Goal: Task Accomplishment & Management: Use online tool/utility

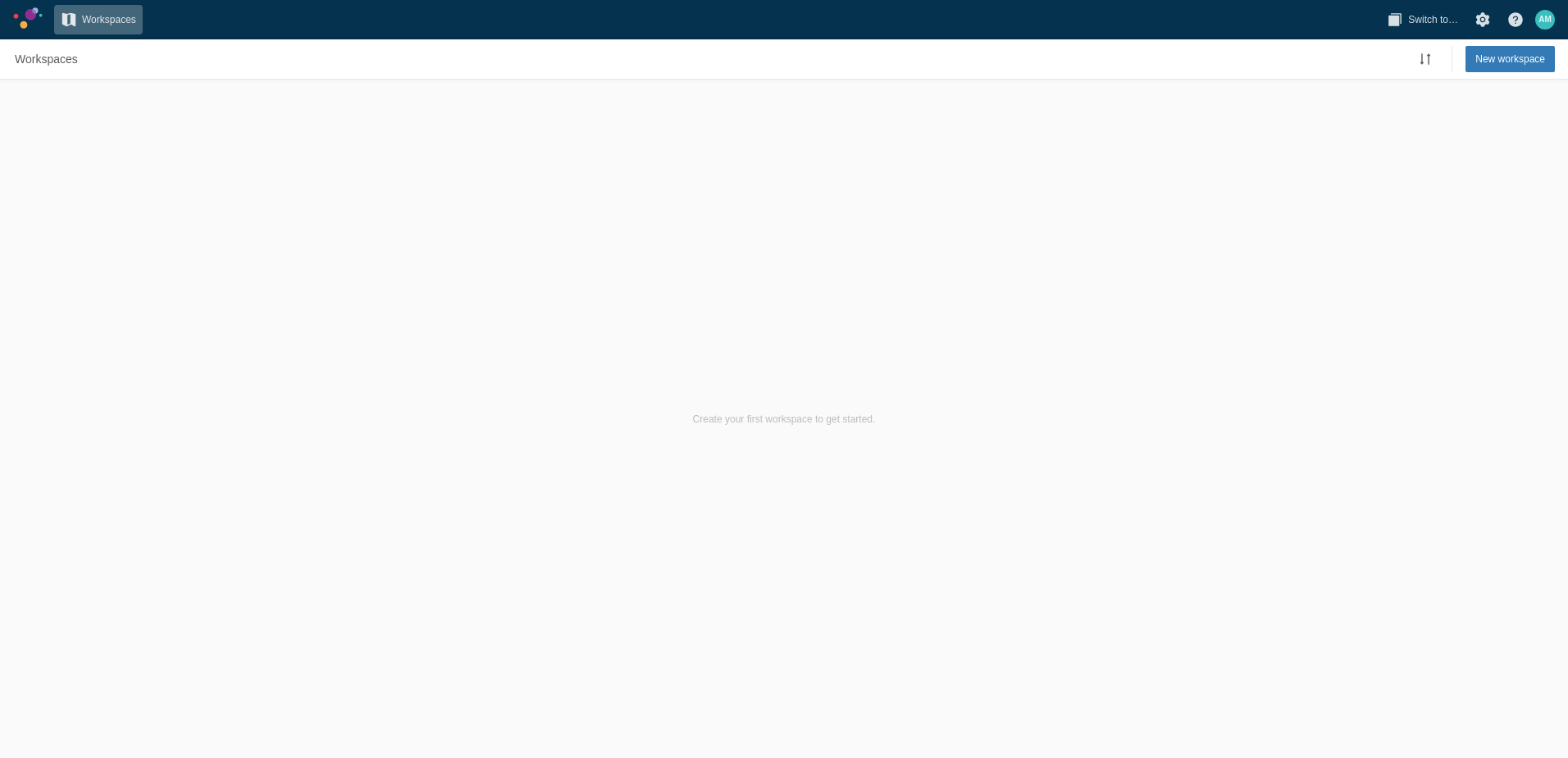
click at [88, 20] on span "Workspaces" at bounding box center [109, 19] width 54 height 17
click at [29, 22] on link at bounding box center [28, 18] width 29 height 21
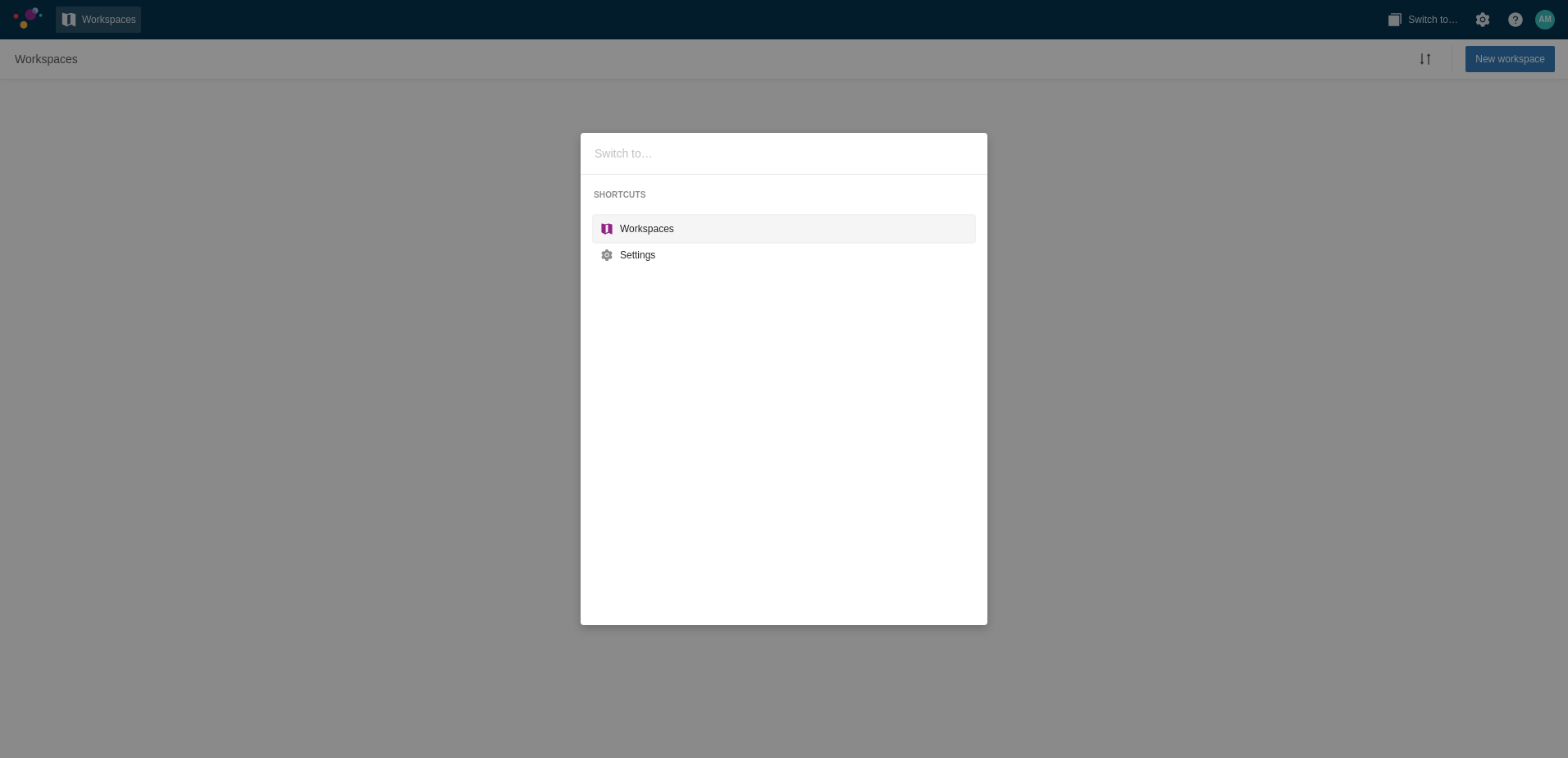
click at [640, 236] on div "Workspaces" at bounding box center [794, 229] width 348 height 17
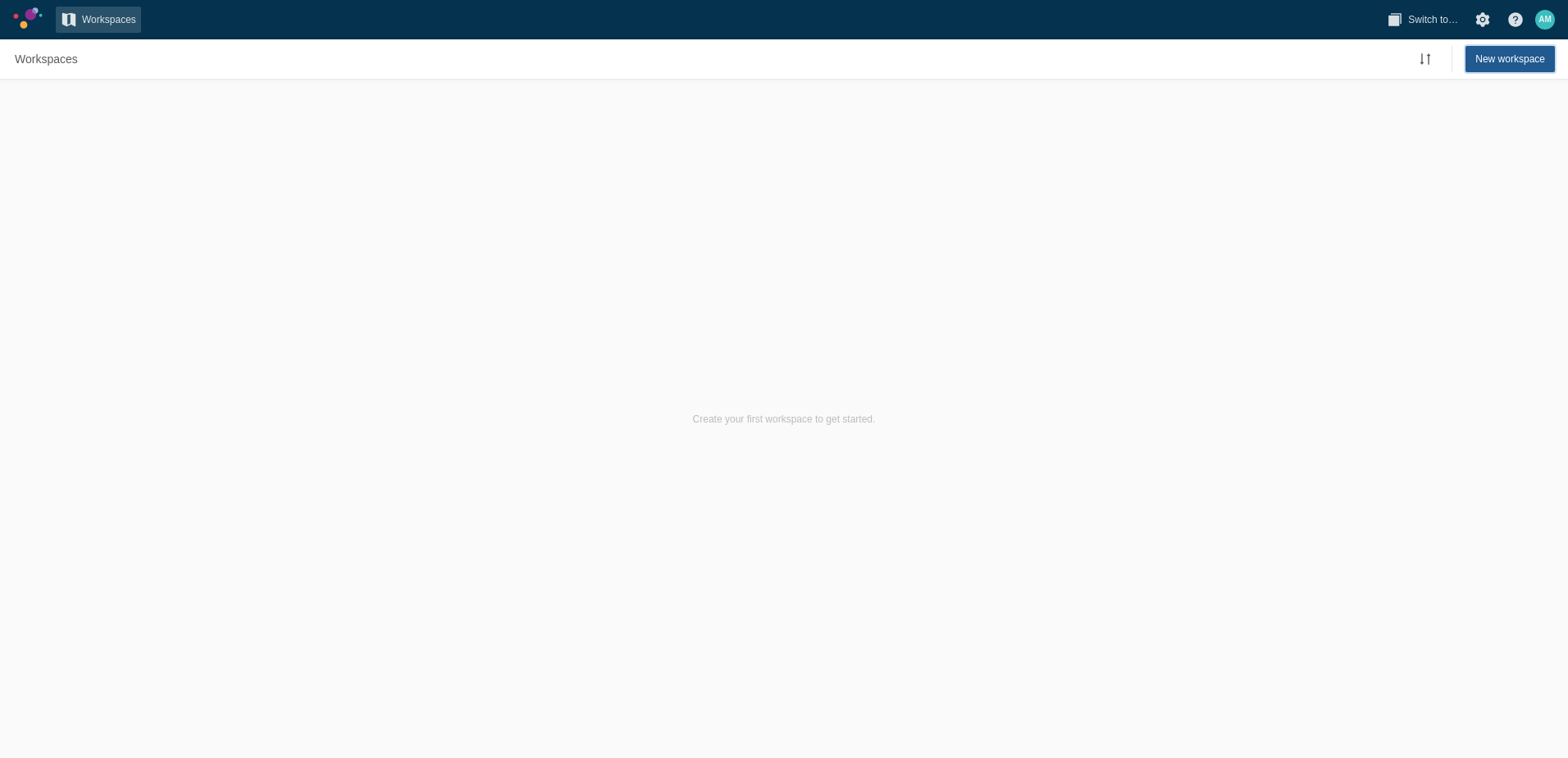
click at [1498, 63] on span "New workspace" at bounding box center [1511, 59] width 70 height 17
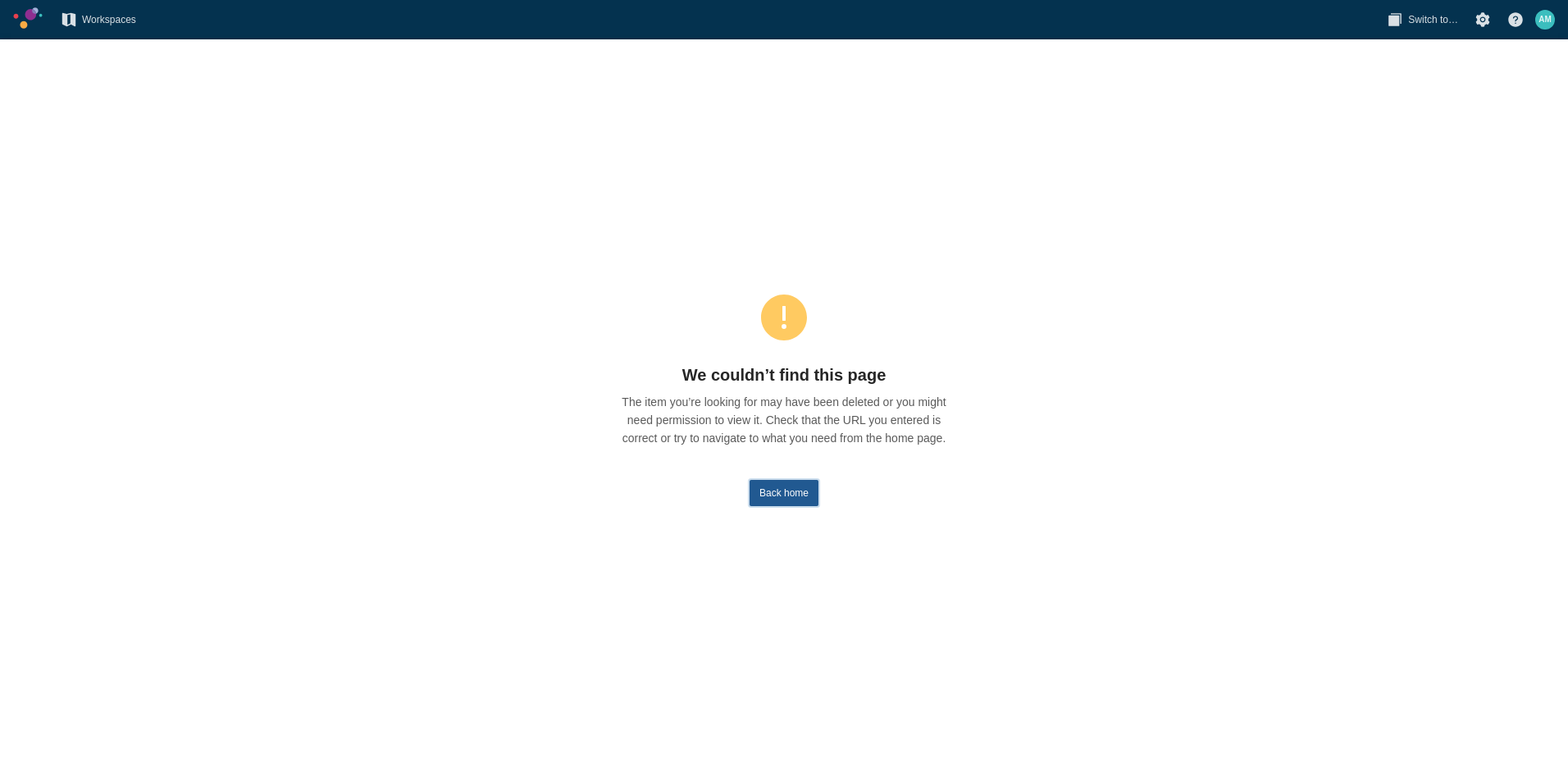
click at [799, 501] on span "Back home" at bounding box center [784, 493] width 49 height 17
